Goal: Task Accomplishment & Management: Use online tool/utility

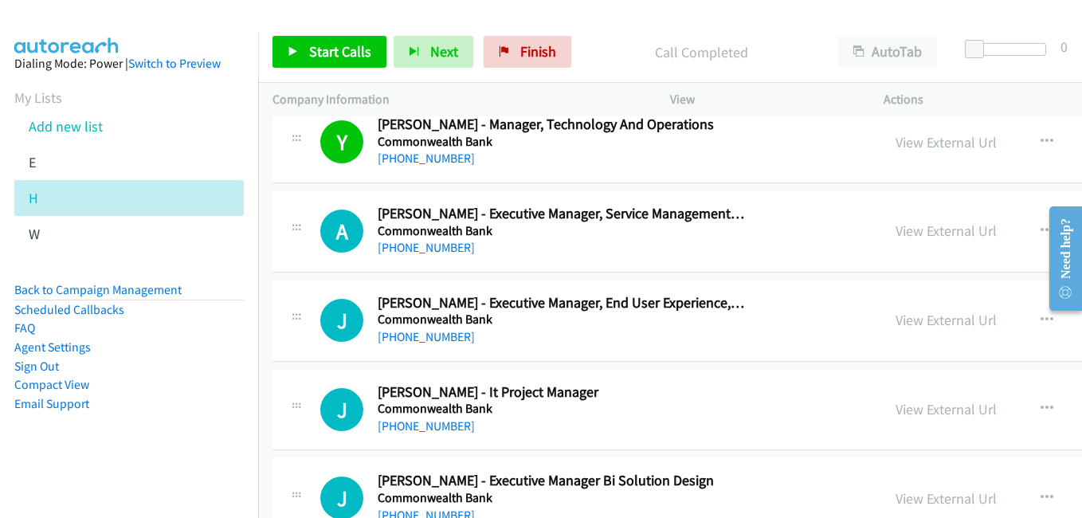
scroll to position [13492, 0]
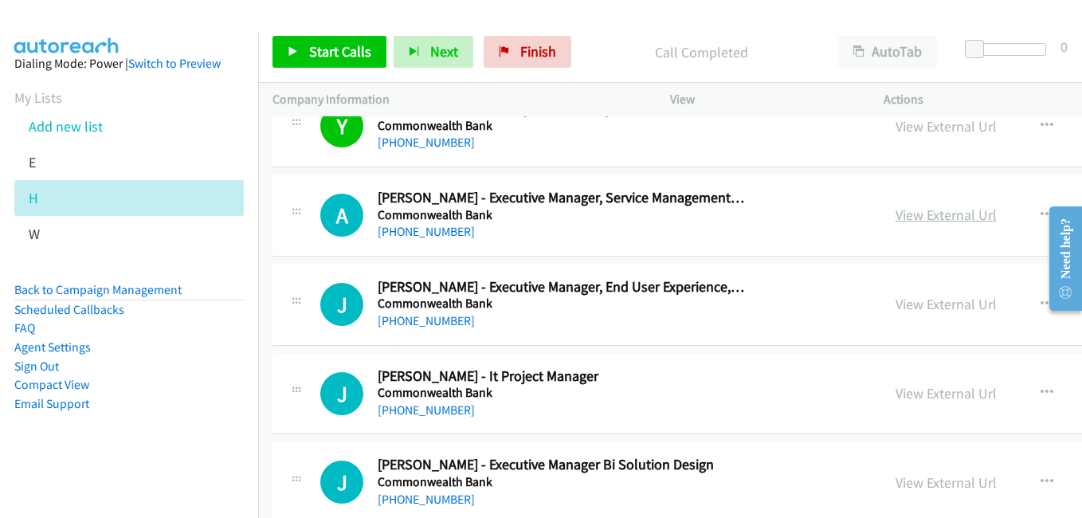
click at [937, 212] on link "View External Url" at bounding box center [946, 215] width 101 height 18
click at [915, 303] on link "View External Url" at bounding box center [946, 304] width 101 height 18
click at [928, 395] on link "View External Url" at bounding box center [946, 393] width 101 height 18
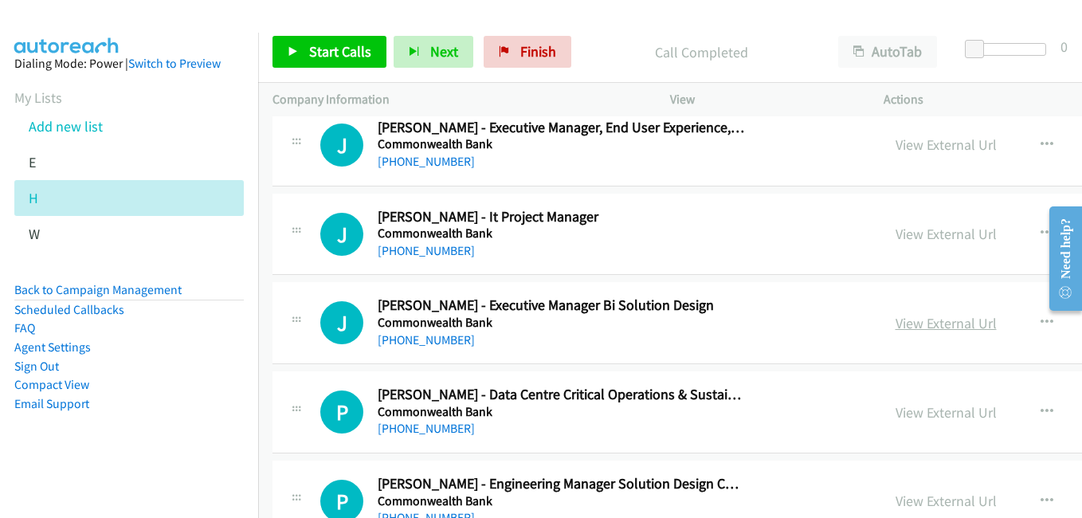
click at [937, 327] on link "View External Url" at bounding box center [946, 323] width 101 height 18
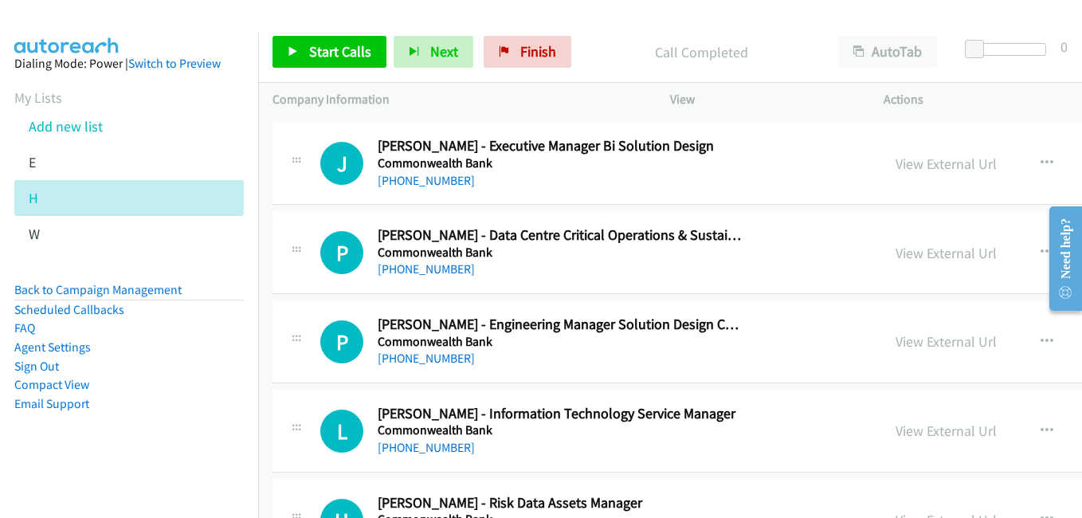
drag, startPoint x: 921, startPoint y: 258, endPoint x: 753, endPoint y: 221, distance: 171.5
click at [921, 258] on link "View External Url" at bounding box center [946, 253] width 101 height 18
click at [928, 344] on link "View External Url" at bounding box center [946, 341] width 101 height 18
click at [946, 434] on link "View External Url" at bounding box center [946, 431] width 101 height 18
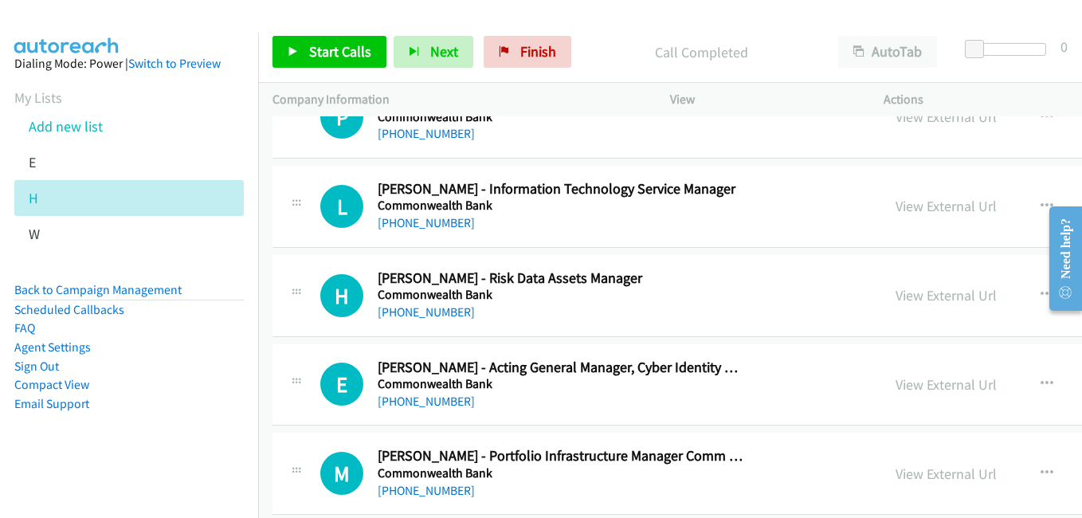
scroll to position [14050, 0]
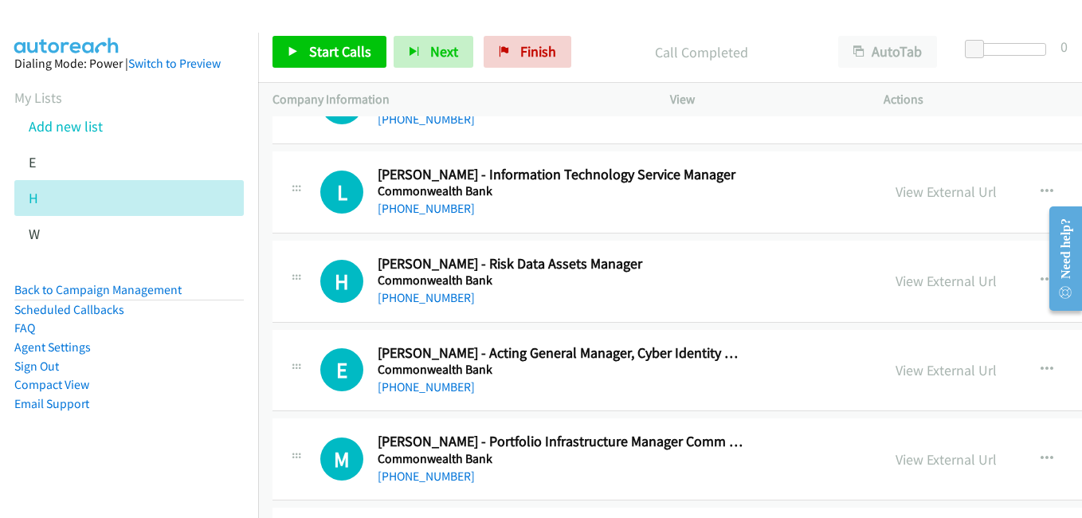
drag, startPoint x: 917, startPoint y: 289, endPoint x: 570, endPoint y: 169, distance: 367.5
click at [917, 289] on link "View External Url" at bounding box center [946, 281] width 101 height 18
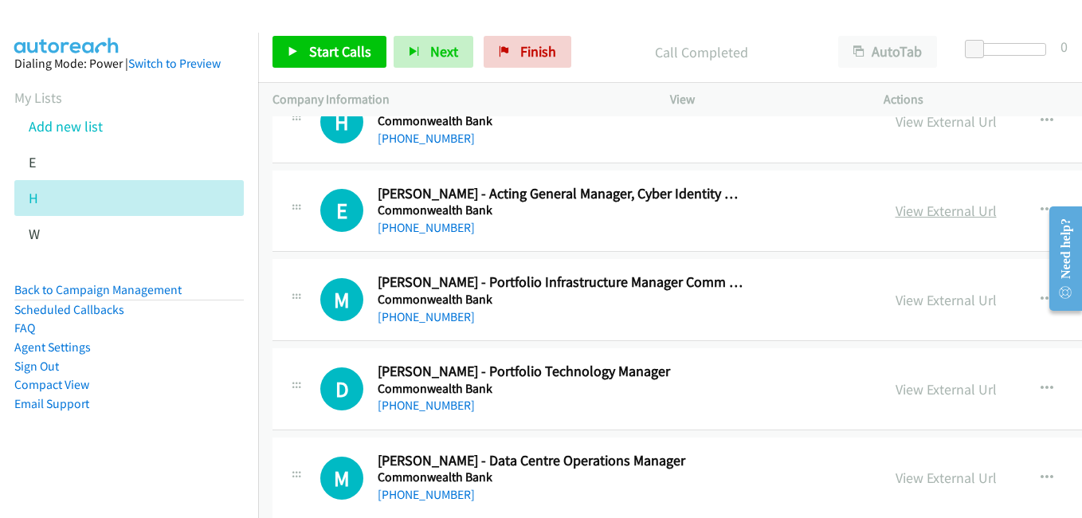
drag, startPoint x: 940, startPoint y: 206, endPoint x: 905, endPoint y: 207, distance: 35.1
click at [940, 206] on link "View External Url" at bounding box center [946, 211] width 101 height 18
drag, startPoint x: 916, startPoint y: 392, endPoint x: 727, endPoint y: 322, distance: 201.5
click at [916, 392] on link "View External Url" at bounding box center [946, 389] width 101 height 18
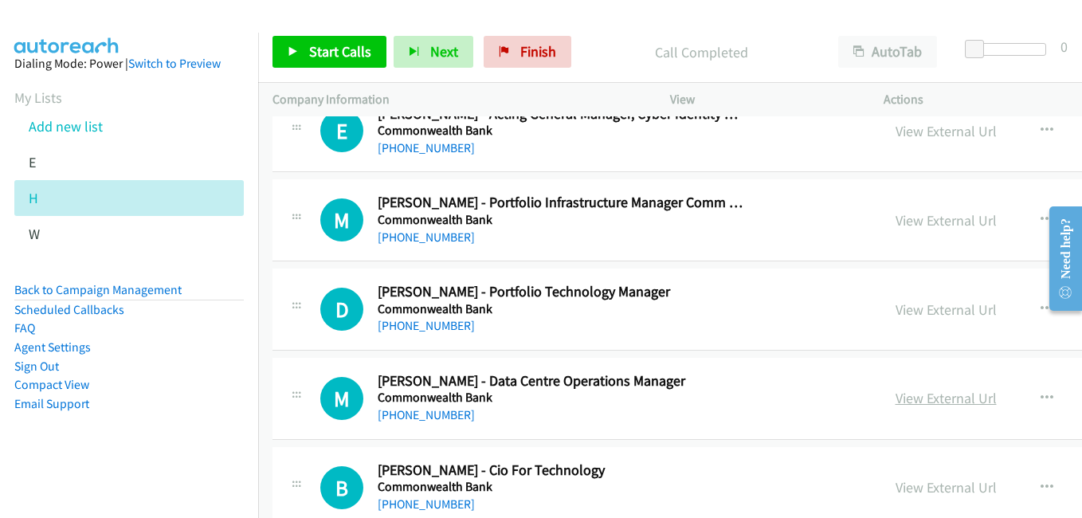
click at [952, 407] on link "View External Url" at bounding box center [946, 398] width 101 height 18
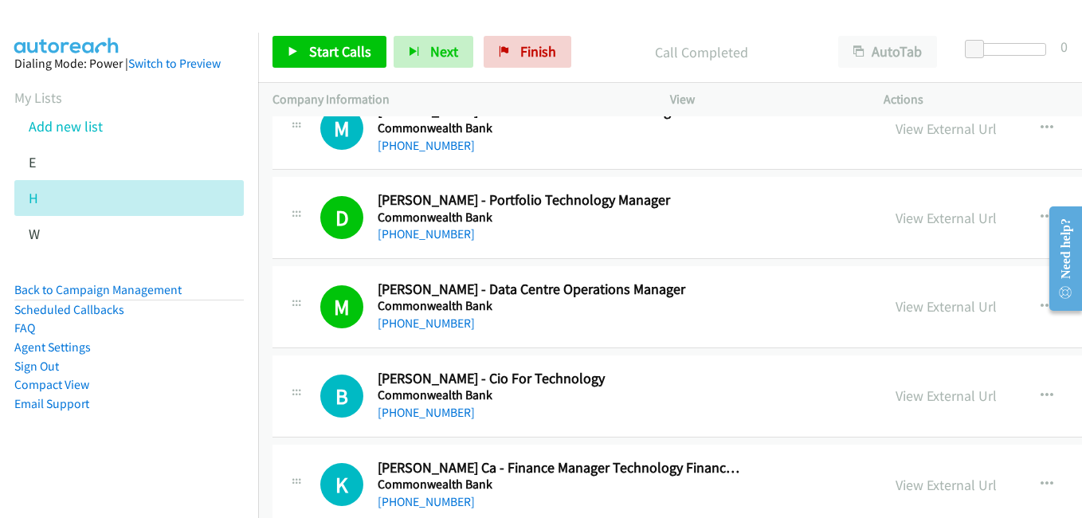
scroll to position [14449, 0]
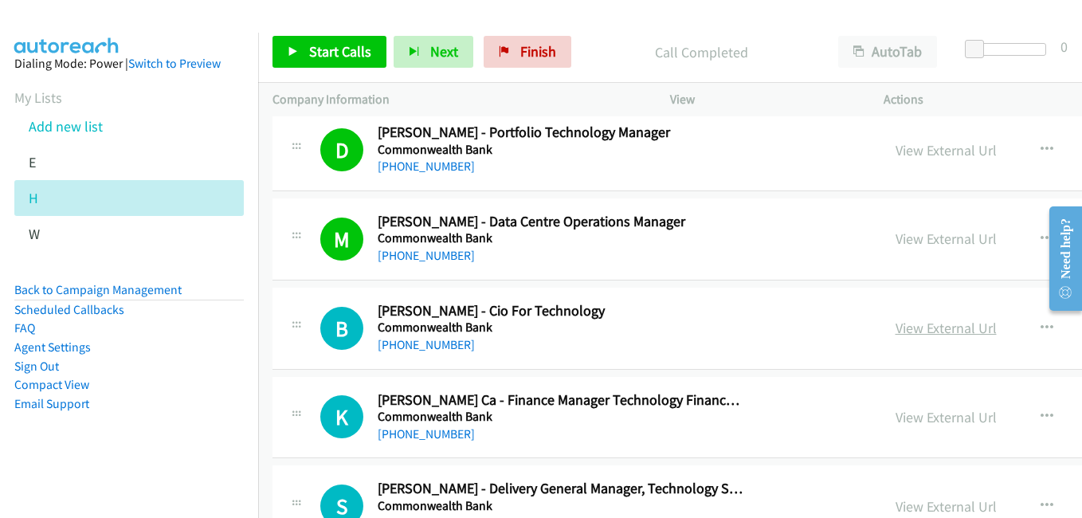
click at [927, 329] on link "View External Url" at bounding box center [946, 328] width 101 height 18
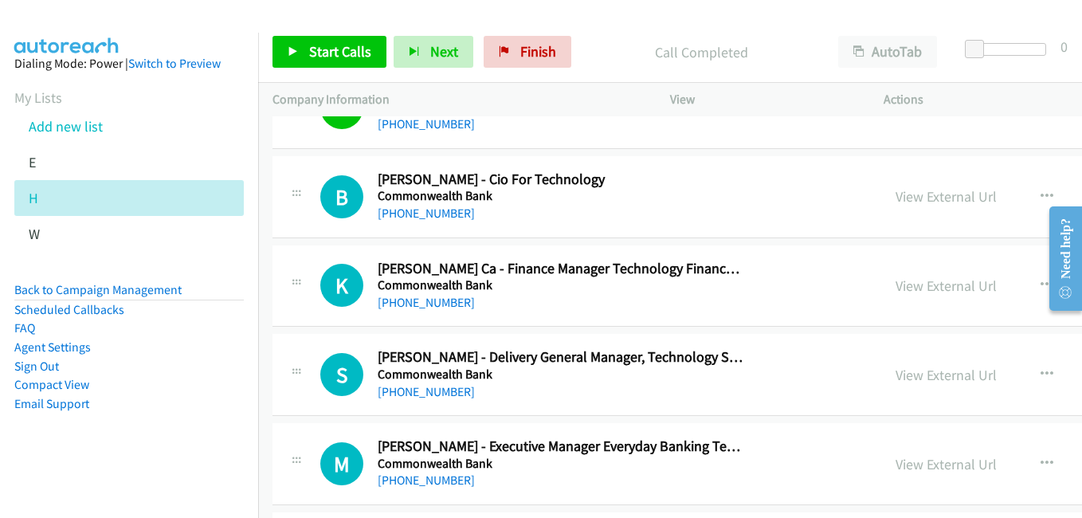
scroll to position [14608, 0]
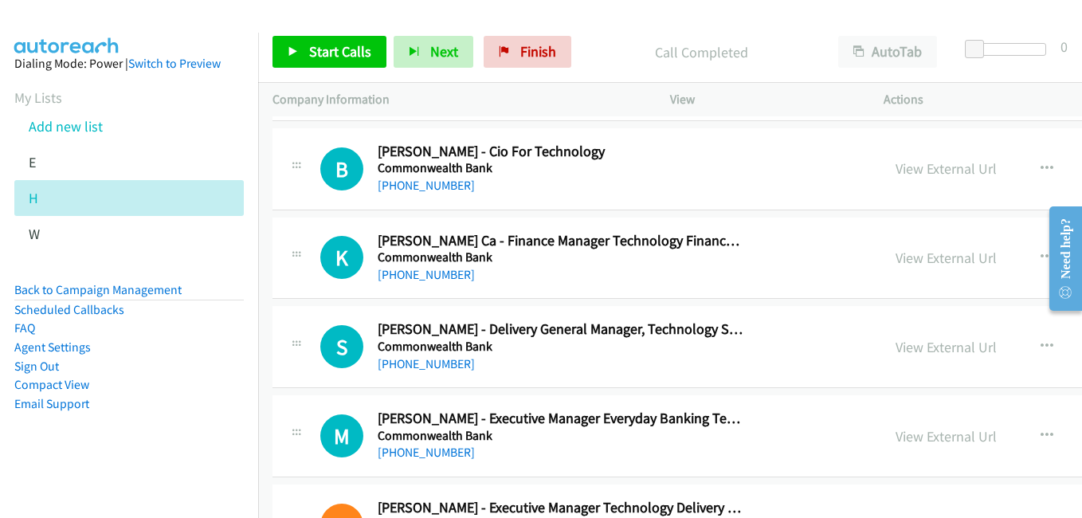
drag, startPoint x: 905, startPoint y: 348, endPoint x: 897, endPoint y: 336, distance: 14.2
click at [905, 348] on link "View External Url" at bounding box center [946, 347] width 101 height 18
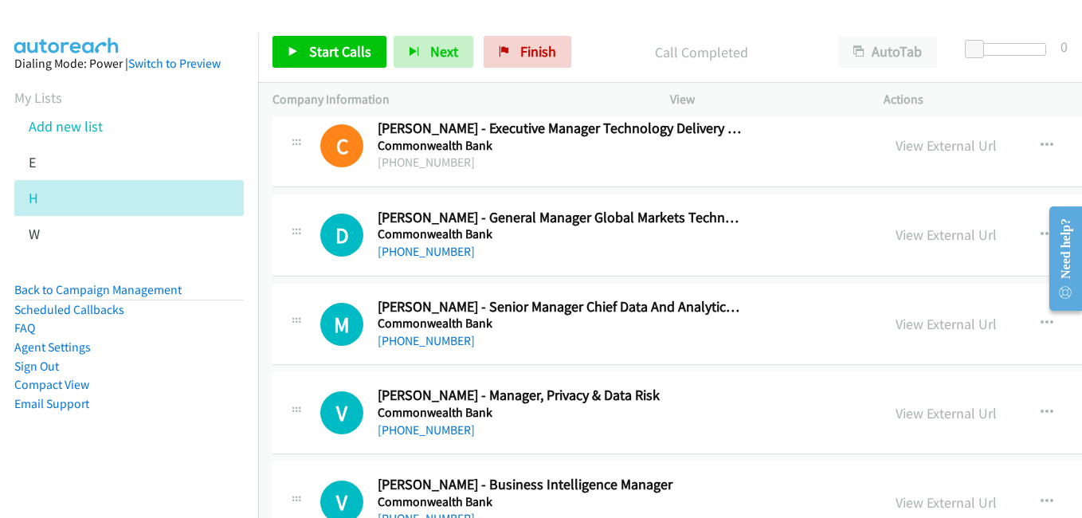
scroll to position [15007, 0]
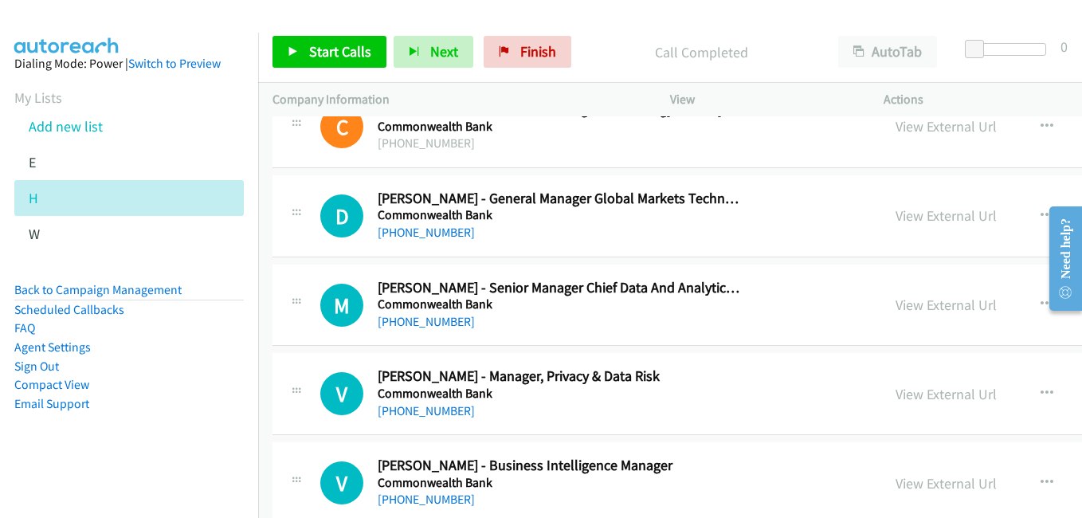
drag, startPoint x: 912, startPoint y: 214, endPoint x: 348, endPoint y: 8, distance: 600.9
click at [896, 217] on link "View External Url" at bounding box center [946, 215] width 101 height 18
drag, startPoint x: 917, startPoint y: 306, endPoint x: 422, endPoint y: 81, distance: 544.0
click at [917, 306] on link "View External Url" at bounding box center [946, 305] width 101 height 18
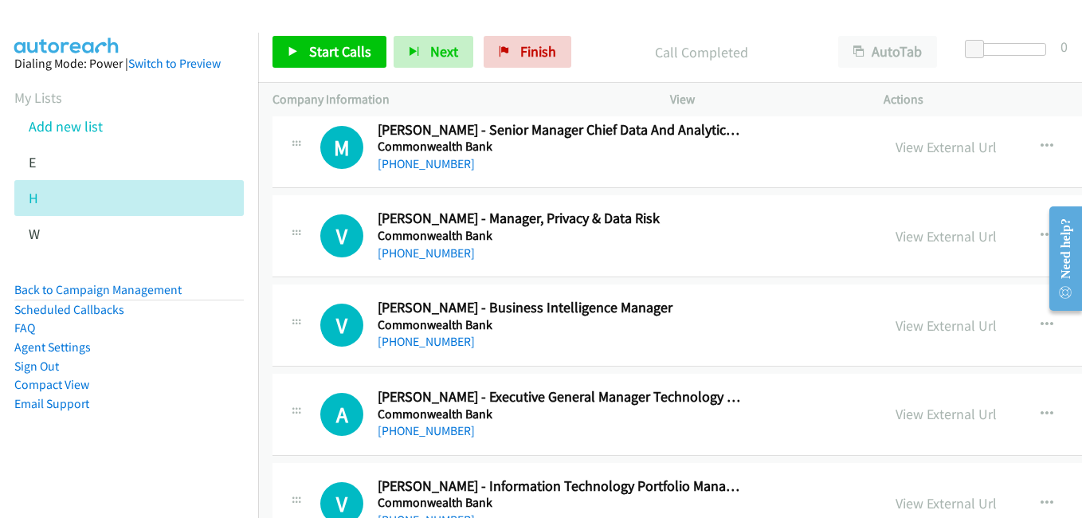
scroll to position [15166, 0]
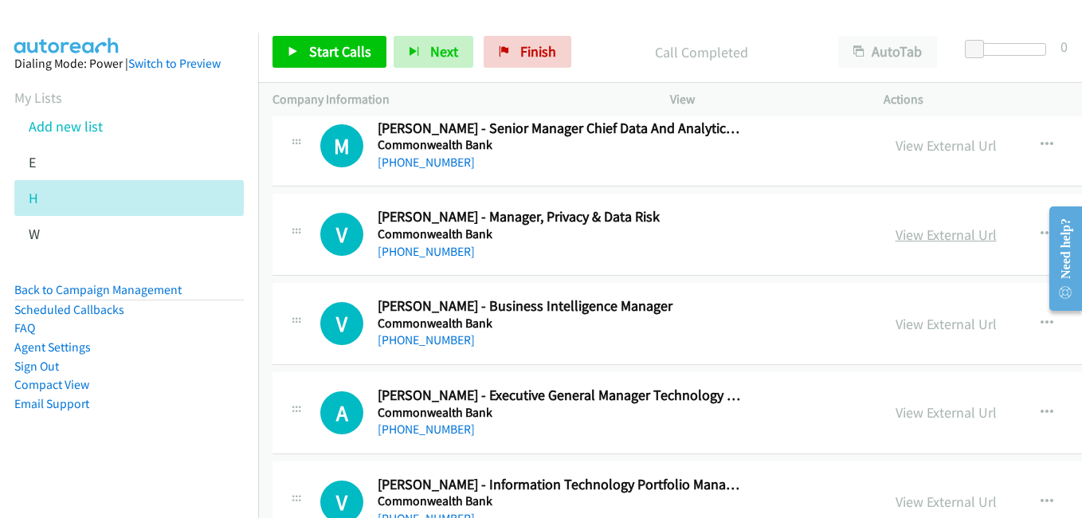
click at [933, 238] on link "View External Url" at bounding box center [946, 235] width 101 height 18
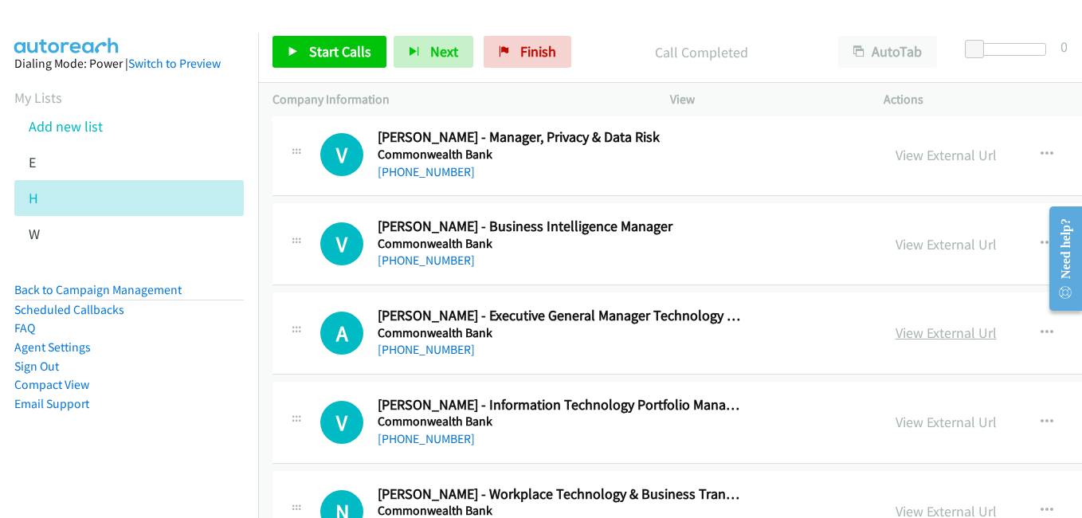
click at [913, 332] on link "View External Url" at bounding box center [946, 333] width 101 height 18
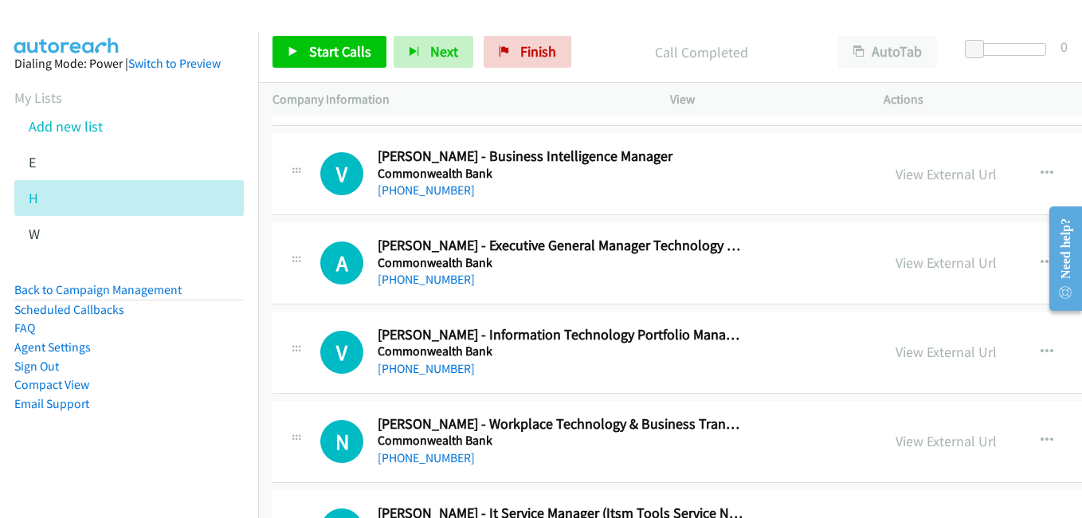
scroll to position [15325, 0]
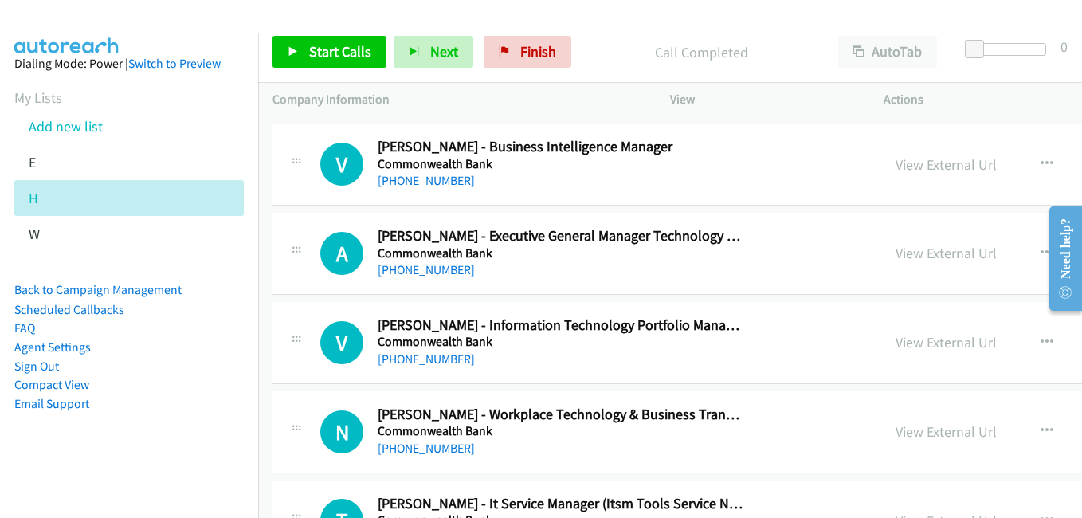
drag, startPoint x: 902, startPoint y: 350, endPoint x: 829, endPoint y: 331, distance: 75.8
click at [902, 350] on link "View External Url" at bounding box center [946, 342] width 101 height 18
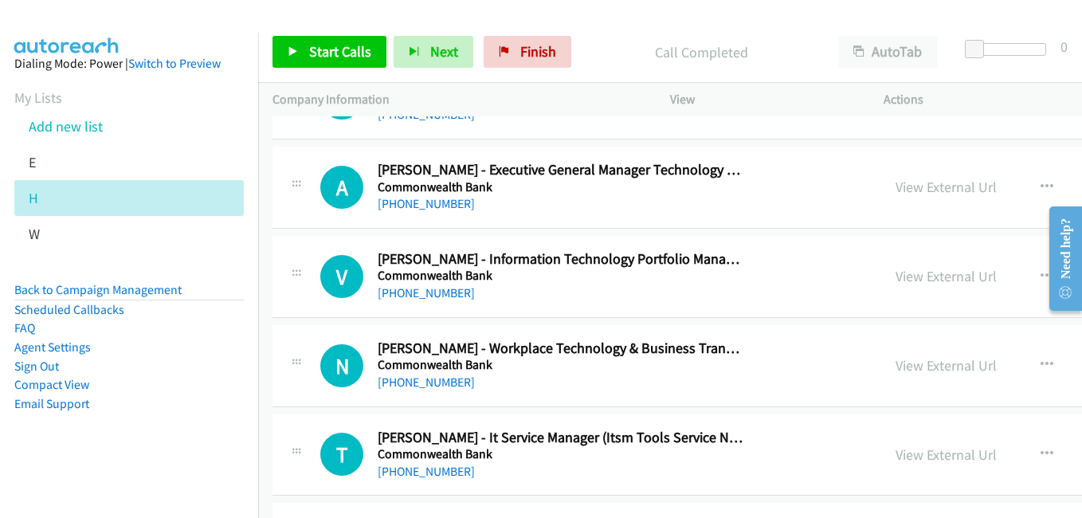
scroll to position [15485, 0]
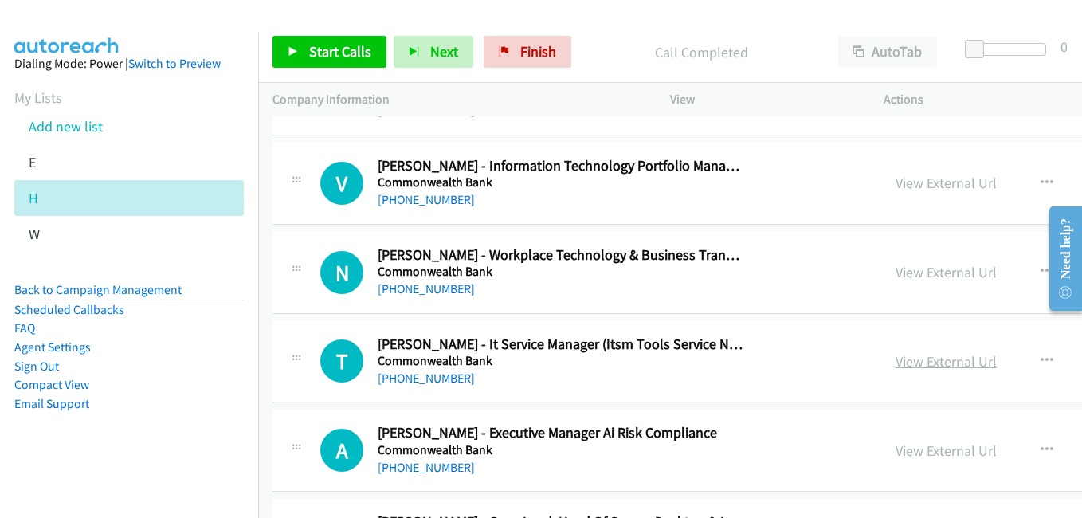
click at [919, 366] on link "View External Url" at bounding box center [946, 361] width 101 height 18
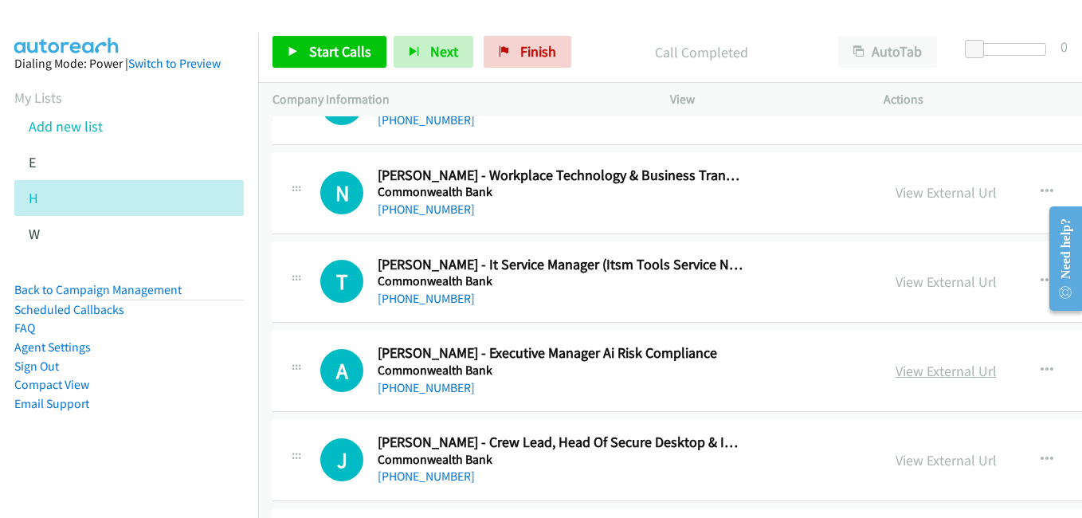
click at [904, 367] on link "View External Url" at bounding box center [946, 371] width 101 height 18
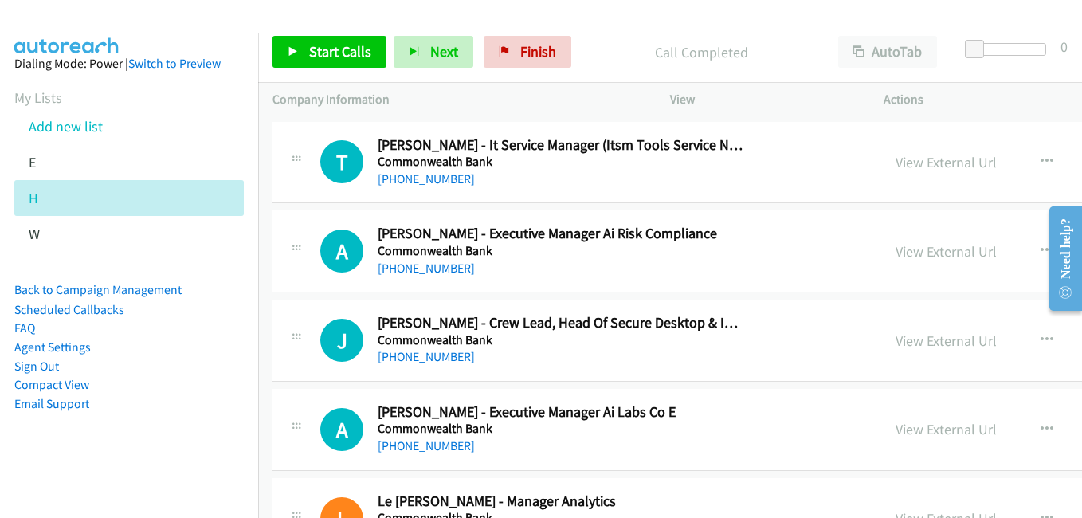
scroll to position [15724, 0]
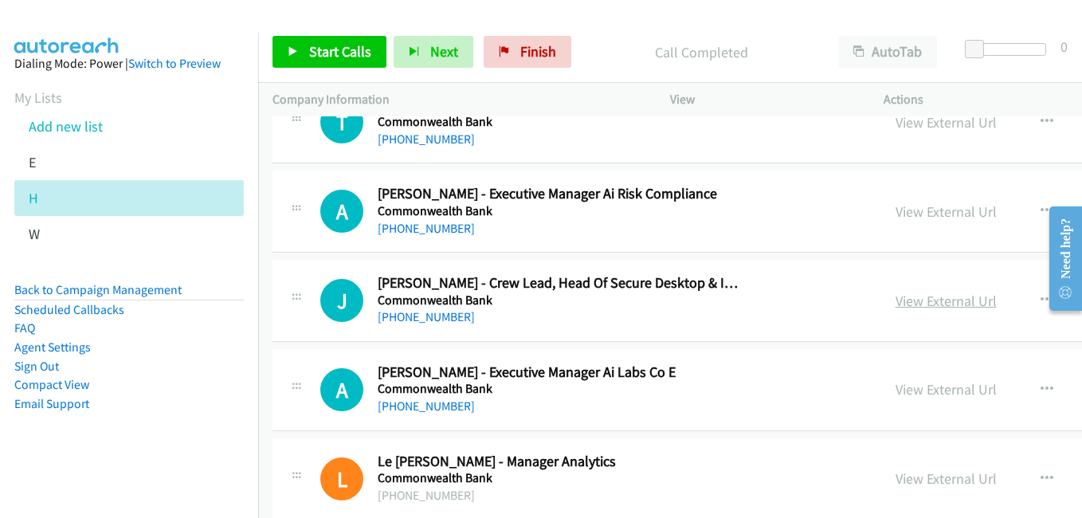
click at [938, 304] on link "View External Url" at bounding box center [946, 301] width 101 height 18
drag, startPoint x: 920, startPoint y: 385, endPoint x: 893, endPoint y: 380, distance: 27.5
click at [920, 385] on link "View External Url" at bounding box center [946, 389] width 101 height 18
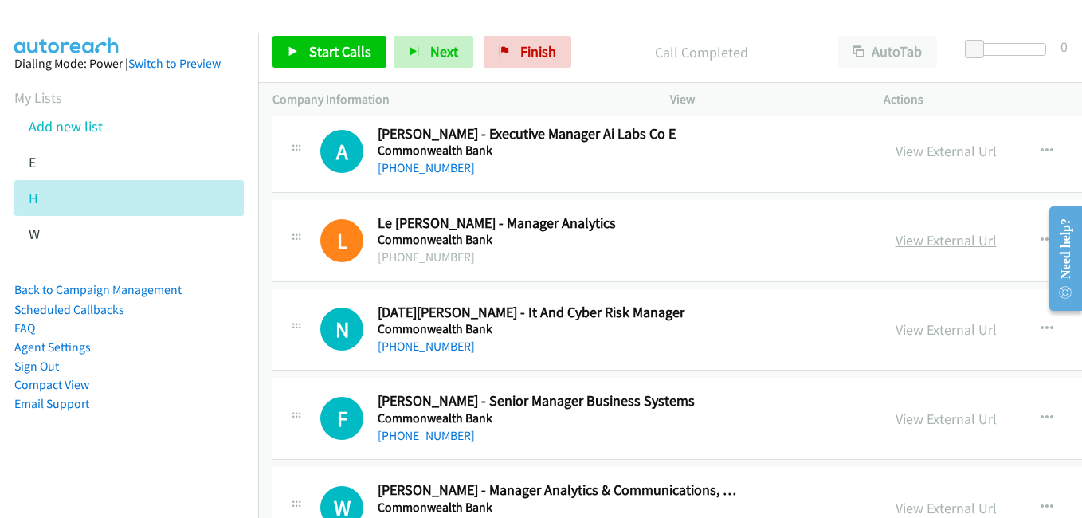
scroll to position [15963, 0]
click at [932, 326] on link "View External Url" at bounding box center [946, 329] width 101 height 18
drag, startPoint x: 924, startPoint y: 419, endPoint x: 913, endPoint y: 363, distance: 56.9
click at [924, 419] on link "View External Url" at bounding box center [946, 418] width 101 height 18
